Goal: Complete application form

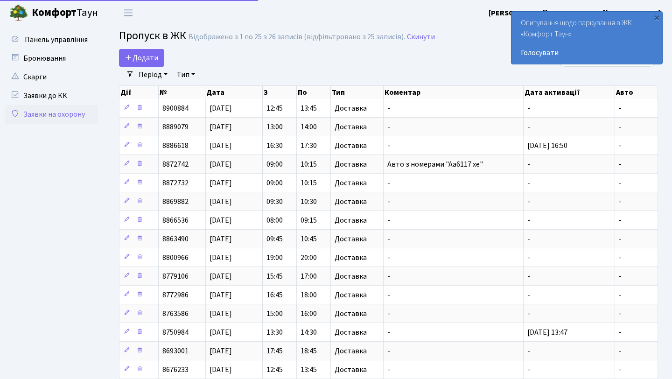
select select "25"
click at [134, 59] on span "Додати" at bounding box center [141, 58] width 33 height 10
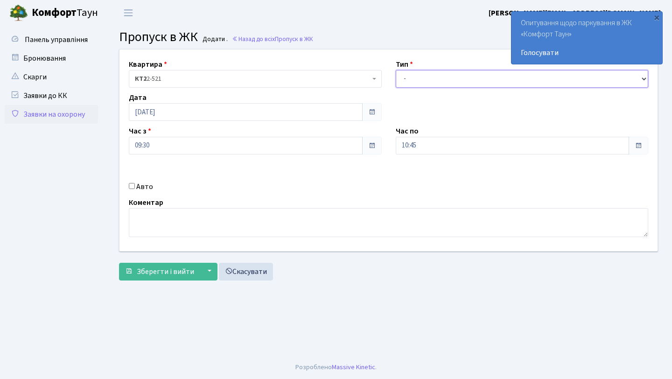
click at [445, 70] on select "- Доставка Таксі Гості Сервіс" at bounding box center [522, 79] width 253 height 18
select select "1"
click at [396, 70] on select "- Доставка Таксі Гості Сервіс" at bounding box center [522, 79] width 253 height 18
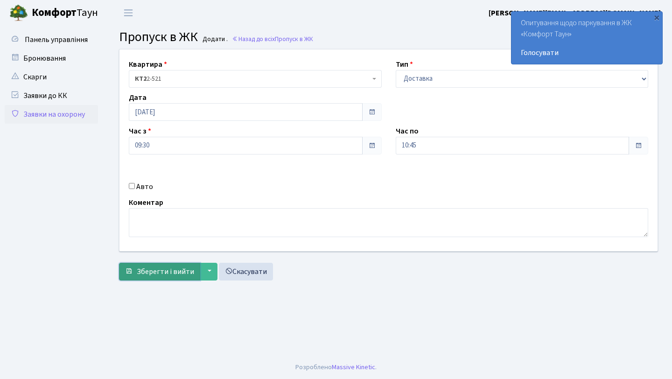
click at [175, 275] on span "Зберегти і вийти" at bounding box center [165, 271] width 57 height 10
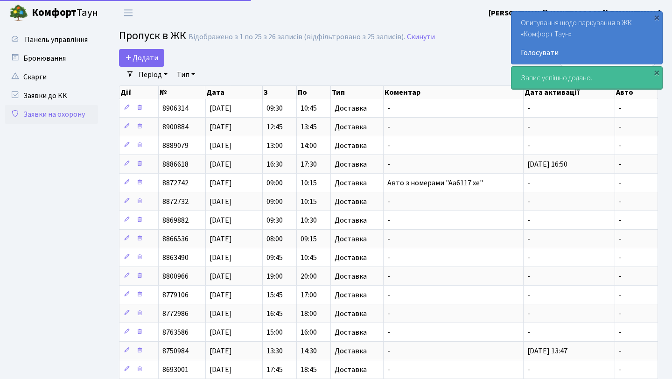
select select "25"
